Goal: Transaction & Acquisition: Book appointment/travel/reservation

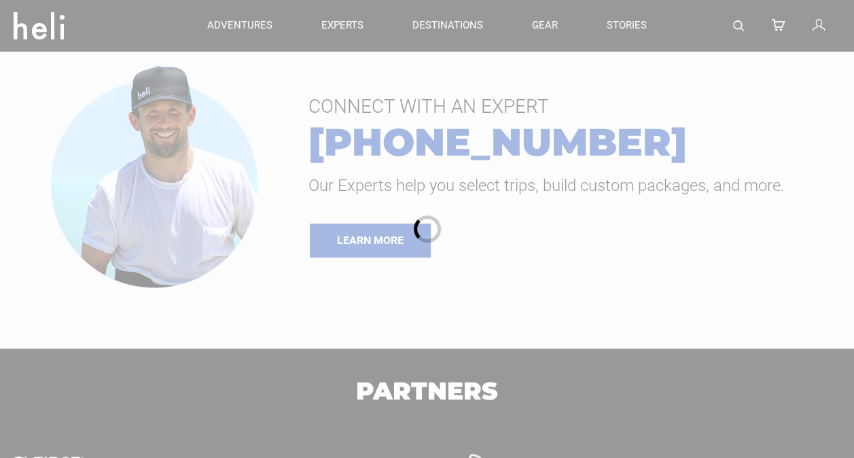
type input "Surf"
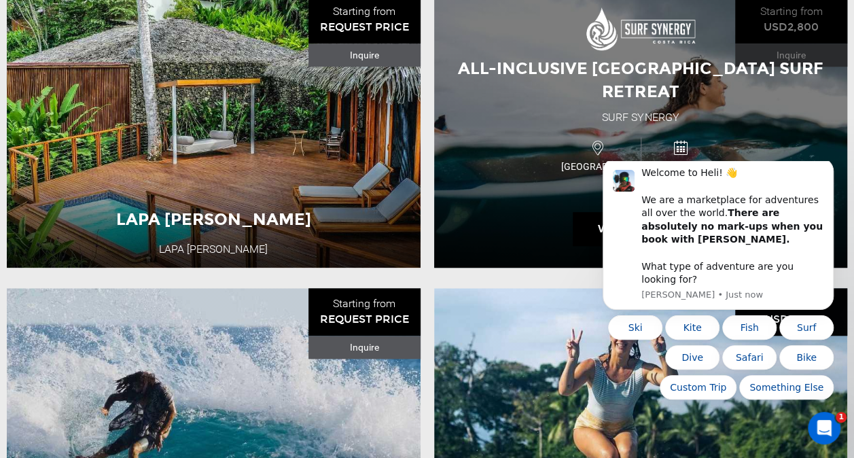
scroll to position [543, 0]
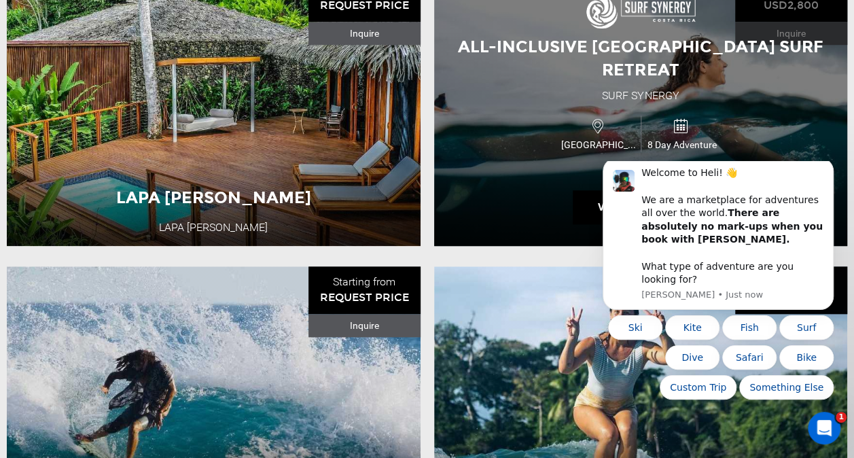
click at [782, 98] on div "All-Inclusive [GEOGRAPHIC_DATA] Surf Retreat Surf Synergy [GEOGRAPHIC_DATA] 8 D…" at bounding box center [641, 110] width 414 height 272
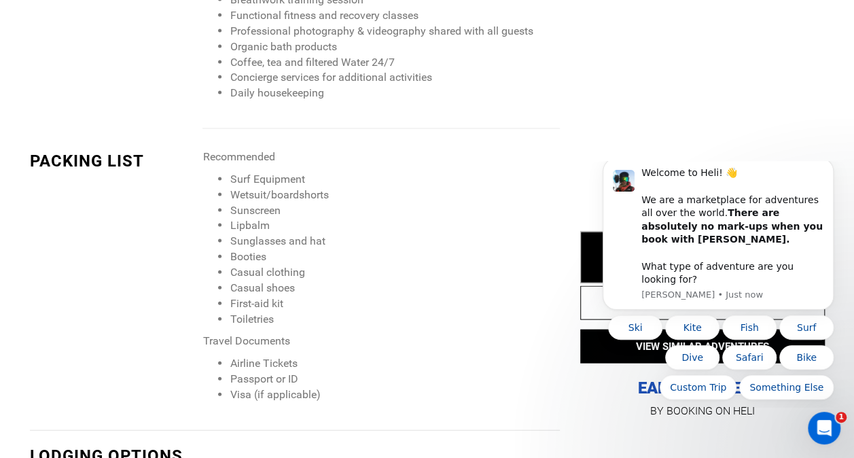
scroll to position [1630, 0]
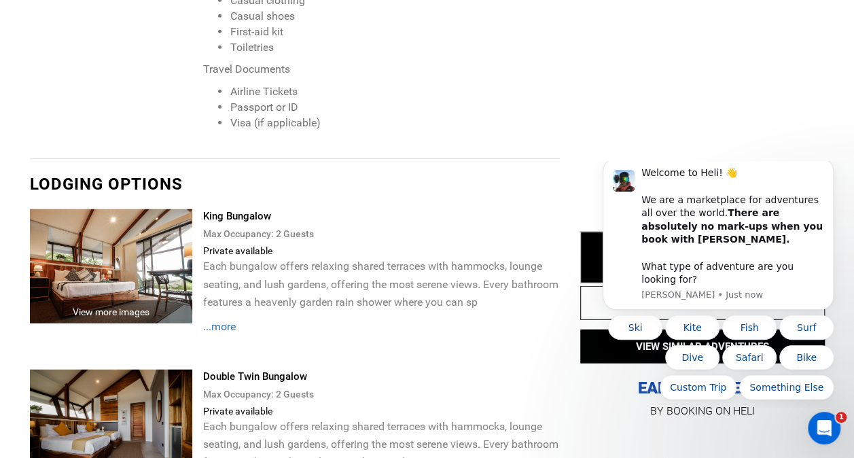
type input "Surf"
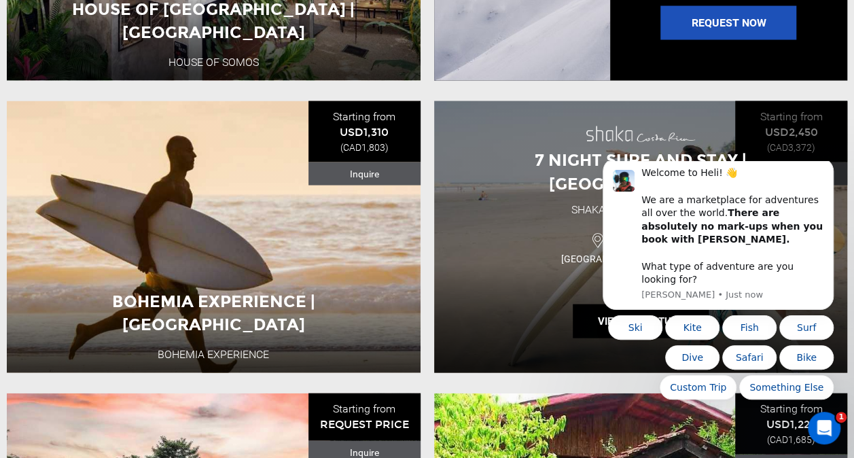
scroll to position [1365, 0]
